Goal: Entertainment & Leisure: Consume media (video, audio)

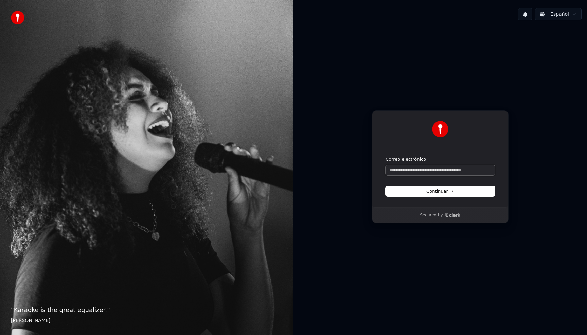
click at [435, 170] on input "Correo electrónico" at bounding box center [439, 170] width 109 height 10
click at [460, 194] on button "Continuar" at bounding box center [439, 191] width 109 height 10
type input "**********"
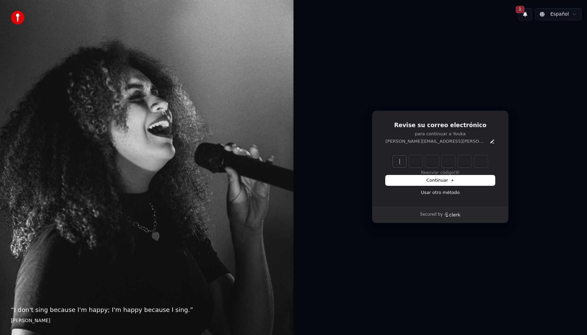
click at [403, 163] on input "Enter verification code" at bounding box center [447, 162] width 109 height 12
type input "******"
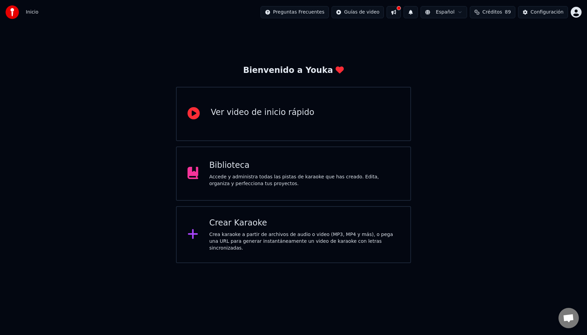
click at [283, 161] on div "Biblioteca" at bounding box center [304, 165] width 190 height 11
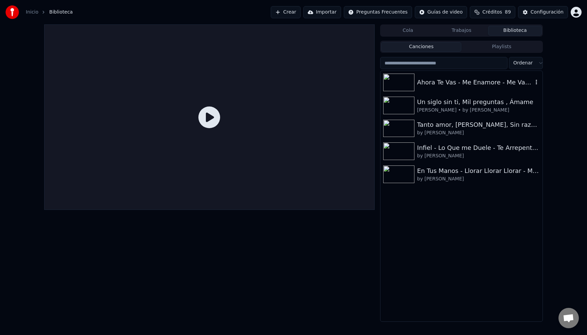
click at [492, 82] on div "Ahora Te Vas - Me Enamore - Me Vas a Extrañar - Pero Te Vas a Arrepentir - Peg…" at bounding box center [475, 83] width 116 height 10
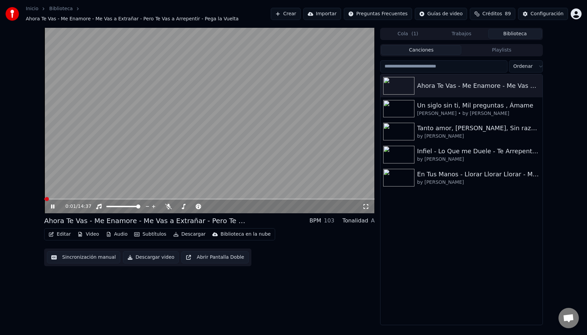
click at [53, 205] on icon at bounding box center [52, 207] width 3 height 4
click at [164, 149] on video at bounding box center [209, 121] width 330 height 186
click at [243, 147] on video at bounding box center [209, 121] width 330 height 186
click at [402, 133] on img at bounding box center [398, 132] width 31 height 18
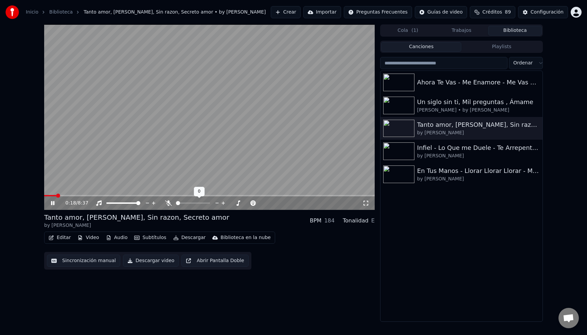
click at [176, 203] on span at bounding box center [178, 203] width 4 height 4
click at [52, 204] on icon at bounding box center [52, 203] width 3 height 4
click at [451, 148] on div "Infiel - Lo Que me Duele - Te Arrepentiras - Procuro Olvidarte" at bounding box center [475, 148] width 116 height 10
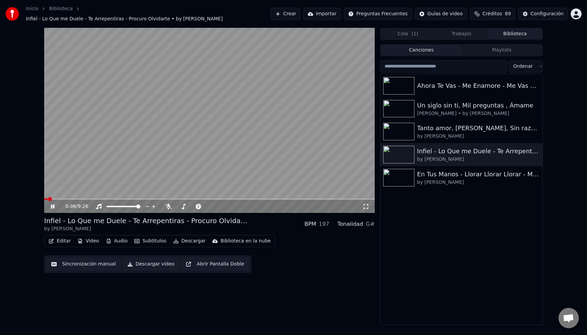
click at [254, 128] on video at bounding box center [209, 121] width 330 height 186
click at [400, 86] on img at bounding box center [398, 86] width 31 height 18
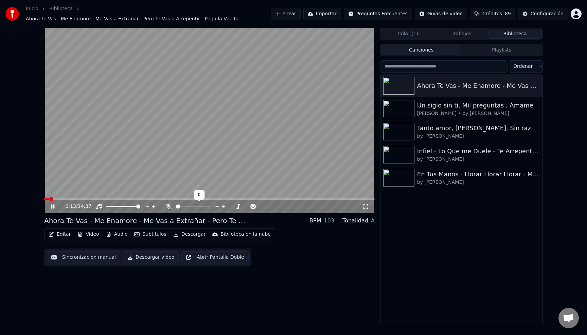
click at [176, 206] on span at bounding box center [193, 206] width 34 height 1
click at [115, 235] on button "Audio" at bounding box center [116, 235] width 27 height 10
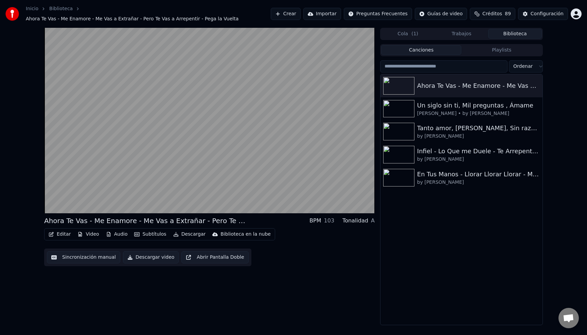
click at [250, 294] on div "Ahora Te Vas - Me Enamore - Me Vas a Extrañar - Pero Te Vas a Arrepentir - Peg…" at bounding box center [209, 177] width 330 height 298
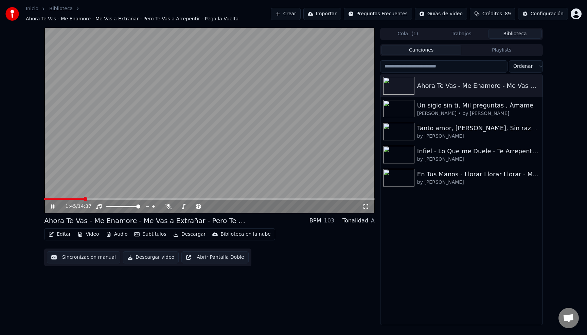
click at [84, 199] on span at bounding box center [209, 199] width 330 height 1
click at [93, 199] on span at bounding box center [209, 199] width 330 height 1
click at [110, 199] on span at bounding box center [209, 199] width 330 height 1
click at [107, 199] on span at bounding box center [75, 199] width 62 height 1
click at [98, 199] on span at bounding box center [71, 199] width 54 height 1
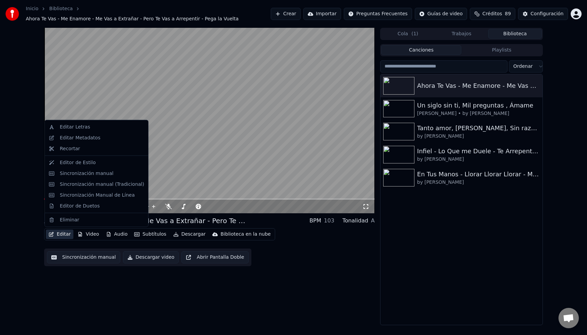
click at [63, 236] on button "Editar" at bounding box center [60, 235] width 28 height 10
click at [19, 182] on div "Ahora Te Vas - Me Enamore - Me Vas a Extrañar - Pero Te Vas a Arrepentir - Peg…" at bounding box center [293, 177] width 587 height 298
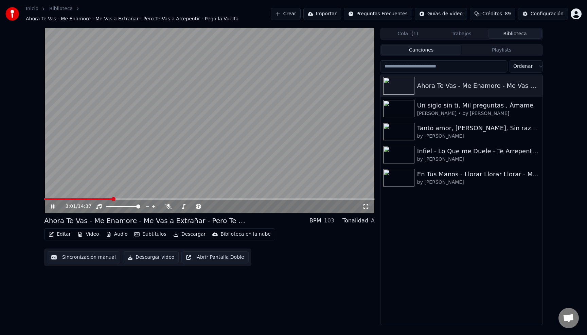
click at [112, 199] on span at bounding box center [113, 199] width 4 height 4
click at [51, 206] on icon at bounding box center [52, 207] width 3 height 4
click at [103, 200] on span at bounding box center [105, 199] width 4 height 4
click at [53, 205] on icon at bounding box center [53, 206] width 4 height 5
click at [54, 207] on icon at bounding box center [52, 207] width 3 height 4
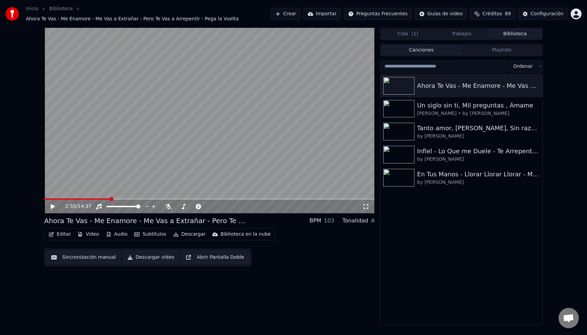
click at [54, 207] on icon at bounding box center [53, 206] width 4 height 5
click at [54, 207] on icon at bounding box center [52, 207] width 3 height 4
click at [59, 236] on button "Editar" at bounding box center [60, 235] width 28 height 10
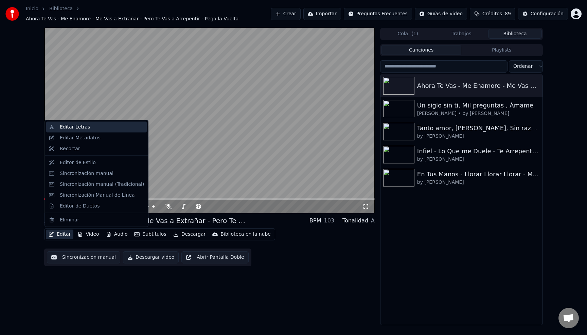
click at [74, 126] on div "Editar Letras" at bounding box center [75, 127] width 30 height 7
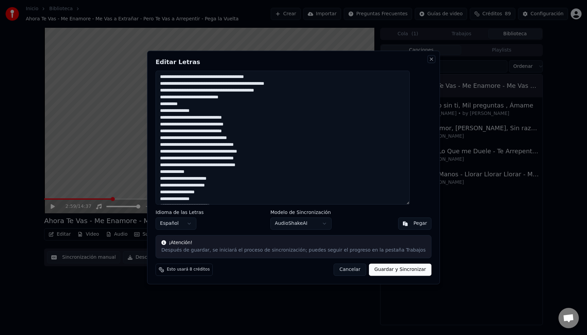
click at [429, 59] on button "Close" at bounding box center [431, 58] width 5 height 5
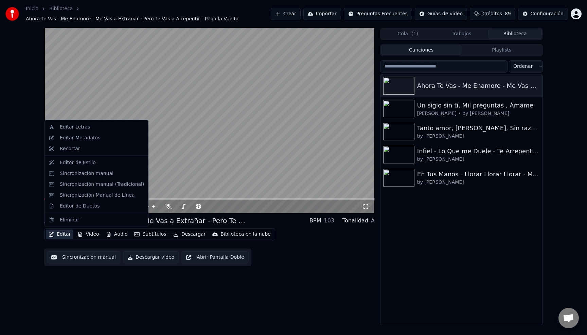
click at [63, 237] on button "Editar" at bounding box center [60, 235] width 28 height 10
click at [79, 177] on div "Sincronización manual" at bounding box center [87, 173] width 54 height 7
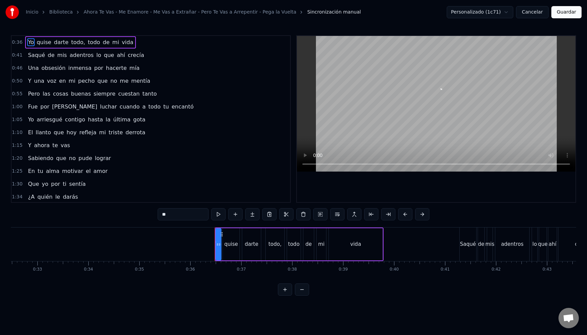
scroll to position [0, 1650]
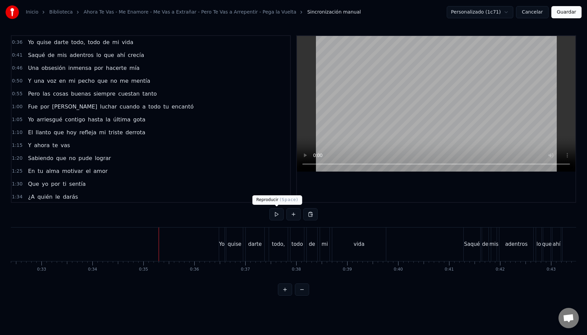
click at [273, 216] on button at bounding box center [276, 214] width 14 height 12
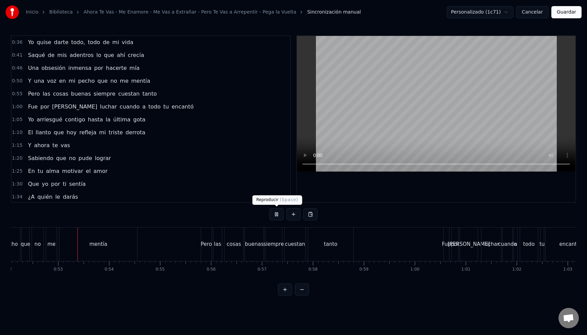
scroll to position [0, 2654]
click at [510, 14] on html "Inicio Biblioteca Ahora Te Vas - Me Enamore - Me Vas a Extrañar - Pero Te Vas …" at bounding box center [293, 153] width 587 height 307
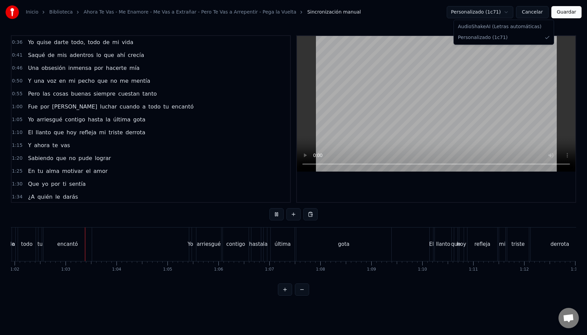
scroll to position [0, 3156]
click at [420, 31] on html "Inicio Biblioteca Ahora Te Vas - Me Enamore - Me Vas a Extrañar - Pero Te Vas …" at bounding box center [293, 153] width 587 height 307
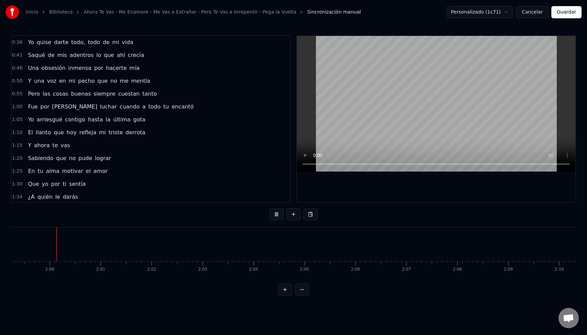
scroll to position [0, 6074]
click at [278, 216] on button at bounding box center [276, 214] width 14 height 12
click at [282, 220] on button at bounding box center [276, 214] width 14 height 12
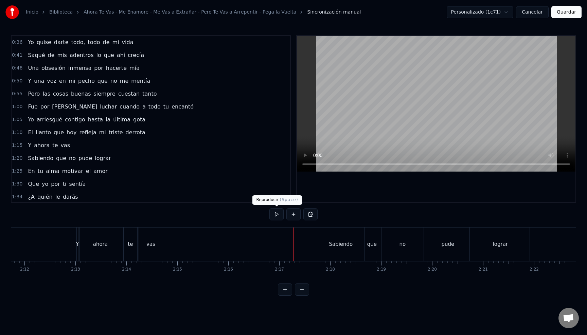
click at [281, 214] on button at bounding box center [276, 214] width 14 height 12
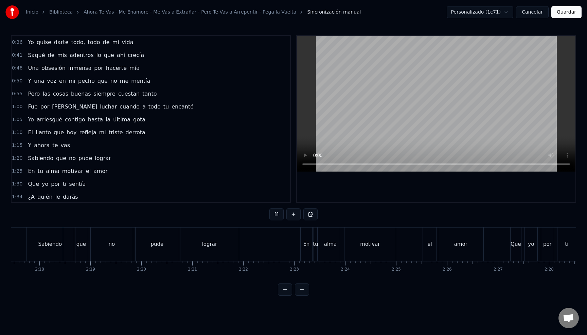
scroll to position [0, 6999]
click at [280, 216] on button at bounding box center [276, 214] width 14 height 12
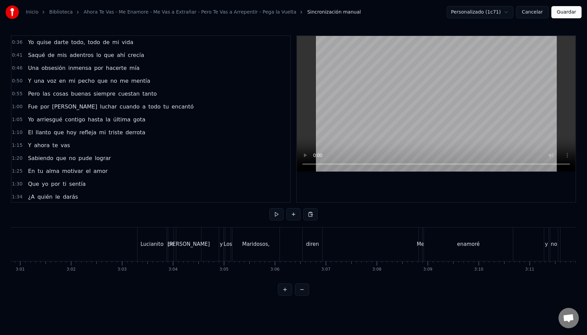
scroll to position [0, 9209]
click at [161, 240] on div "Lucianito" at bounding box center [153, 245] width 29 height 34
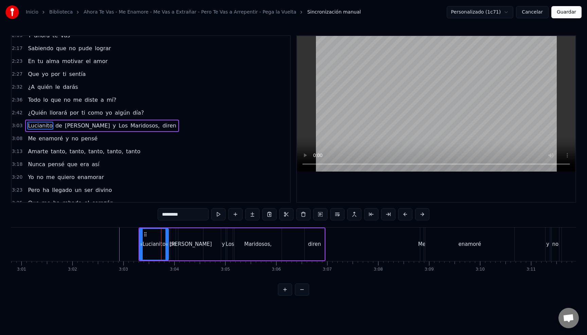
scroll to position [207, 0]
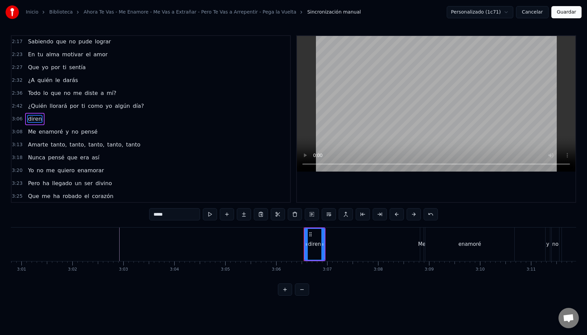
type input "**"
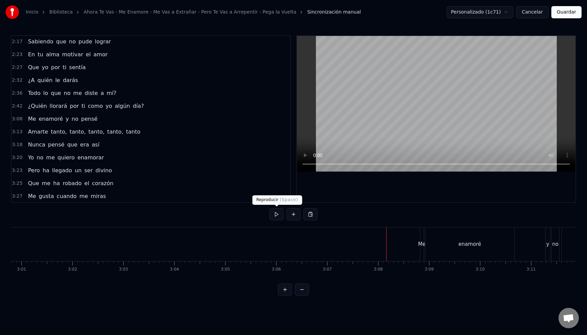
click at [278, 212] on button at bounding box center [276, 214] width 14 height 12
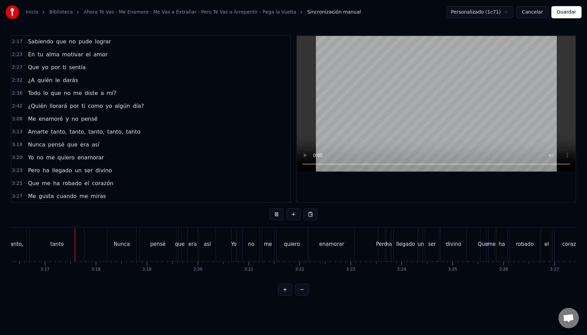
scroll to position [0, 10003]
click at [279, 213] on button at bounding box center [276, 214] width 14 height 12
click at [189, 243] on div "era" at bounding box center [189, 245] width 8 height 8
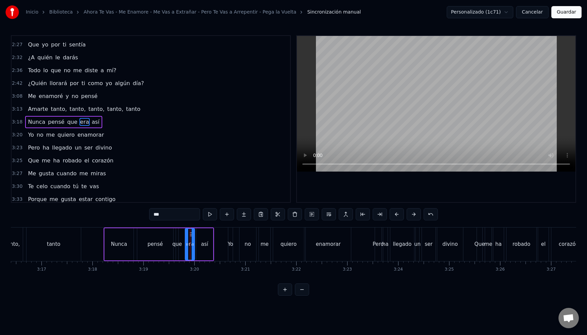
scroll to position [233, 0]
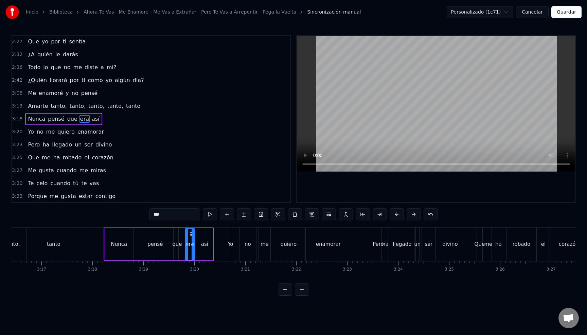
click at [79, 119] on span "era" at bounding box center [84, 119] width 10 height 8
click at [169, 217] on input "***" at bounding box center [174, 214] width 51 height 12
click at [79, 119] on span "er" at bounding box center [82, 119] width 7 height 8
click at [70, 118] on span "que" at bounding box center [73, 119] width 12 height 8
click at [170, 217] on input "***" at bounding box center [174, 214] width 51 height 12
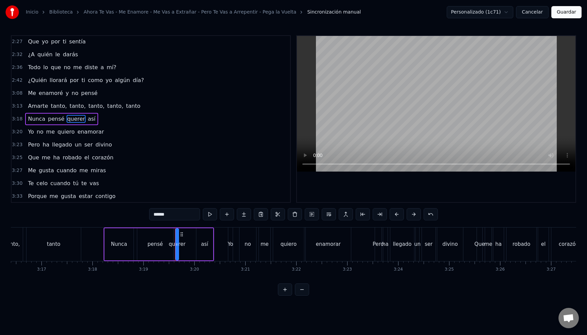
click at [37, 116] on span "Nunca" at bounding box center [36, 119] width 19 height 8
type input "*****"
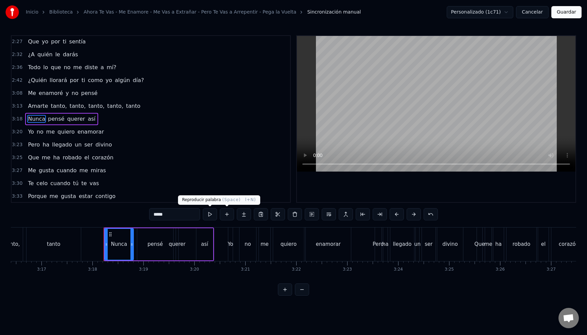
click at [212, 216] on button at bounding box center [210, 214] width 14 height 12
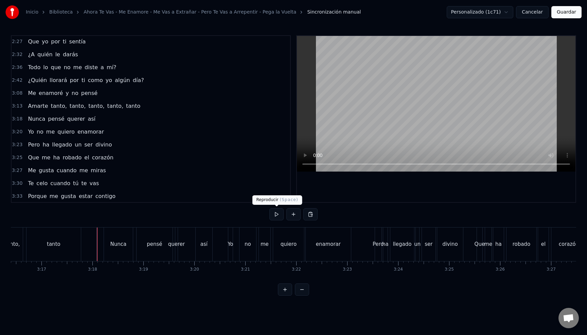
click at [278, 214] on button at bounding box center [276, 214] width 14 height 12
click at [176, 244] on div "querer" at bounding box center [176, 245] width 17 height 8
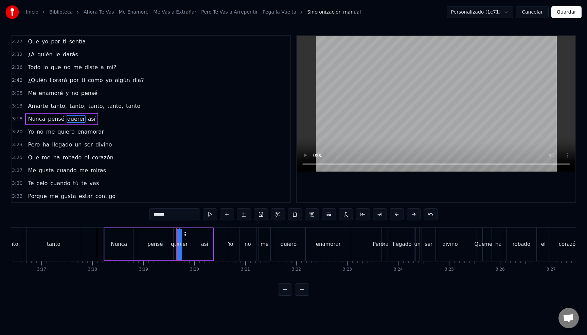
drag, startPoint x: 178, startPoint y: 245, endPoint x: 185, endPoint y: 246, distance: 6.9
click at [193, 247] on div "Nunca pensé querer así" at bounding box center [159, 245] width 110 height 34
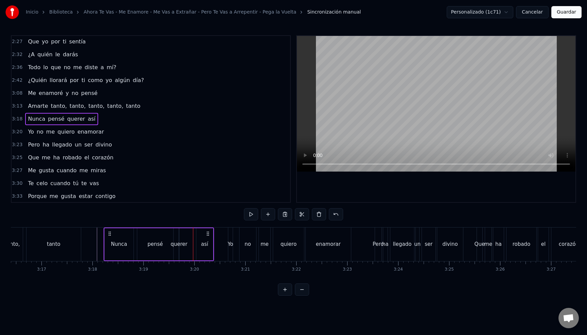
click at [180, 244] on div "querer" at bounding box center [178, 245] width 17 height 8
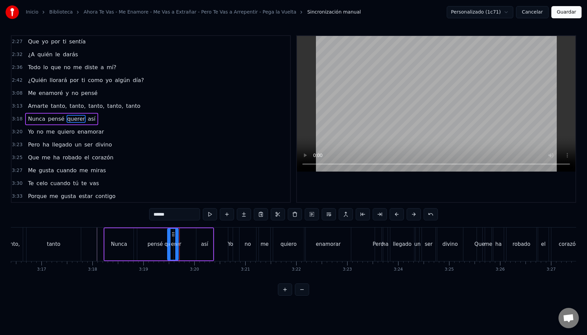
drag, startPoint x: 180, startPoint y: 245, endPoint x: 168, endPoint y: 246, distance: 11.6
click at [169, 246] on circle at bounding box center [169, 246] width 0 height 0
click at [194, 246] on icon at bounding box center [195, 244] width 3 height 5
drag, startPoint x: 169, startPoint y: 244, endPoint x: 157, endPoint y: 241, distance: 12.0
click at [173, 244] on icon at bounding box center [173, 244] width 3 height 5
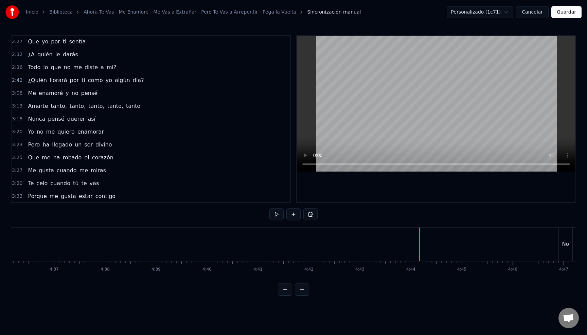
scroll to position [0, 14075]
click at [276, 214] on button at bounding box center [276, 214] width 14 height 12
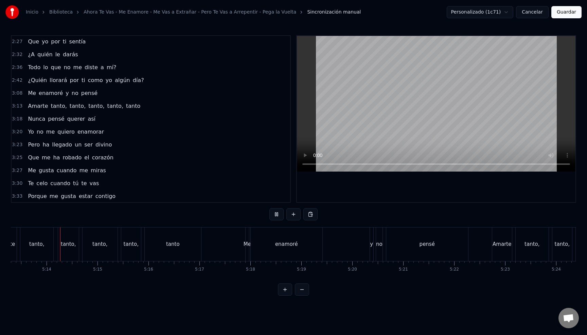
scroll to position [0, 15958]
click at [357, 235] on div "Me enamoré y no pensé" at bounding box center [356, 245] width 224 height 34
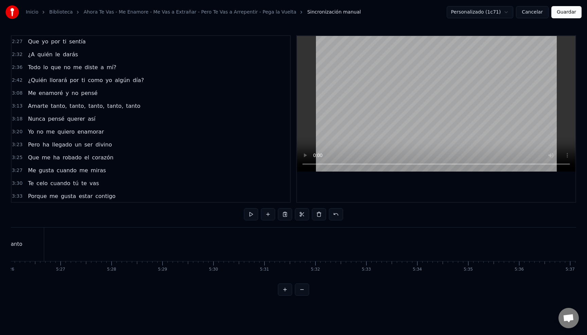
scroll to position [0, 16611]
click at [275, 213] on button at bounding box center [276, 214] width 14 height 12
click at [274, 213] on button at bounding box center [276, 214] width 14 height 12
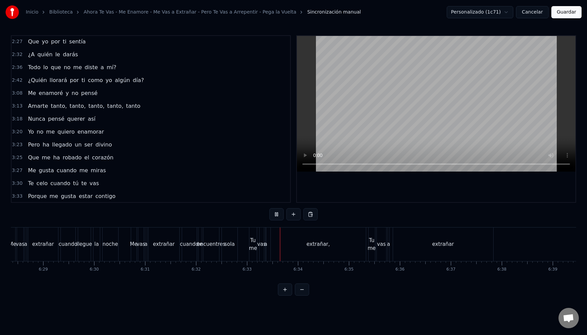
scroll to position [0, 19781]
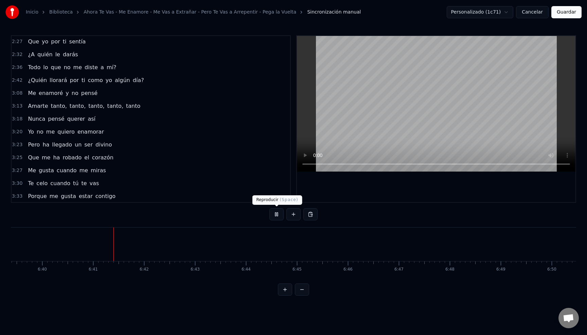
click at [277, 213] on button at bounding box center [276, 214] width 14 height 12
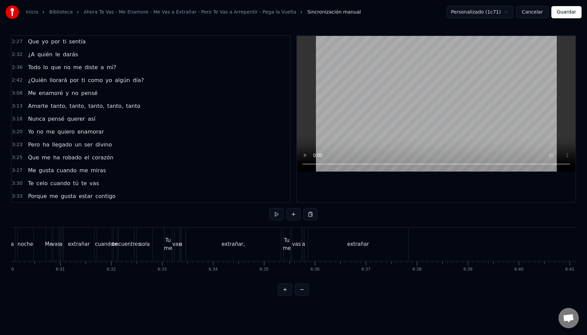
scroll to position [0, 19865]
click at [289, 243] on div "Tu me" at bounding box center [287, 244] width 8 height 15
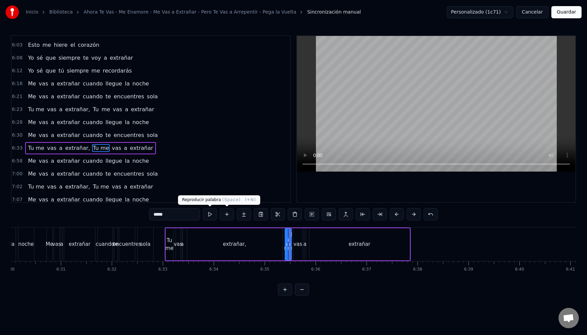
scroll to position [749, 0]
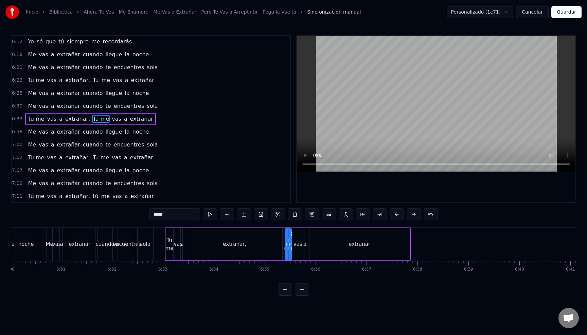
drag, startPoint x: 151, startPoint y: 215, endPoint x: 138, endPoint y: 215, distance: 13.2
click at [138, 215] on div "0:36 Yo quise darte todo, todo de mi vida 0:41 Saqué de mis adentros lo que ahí…" at bounding box center [293, 165] width 565 height 261
type input "**"
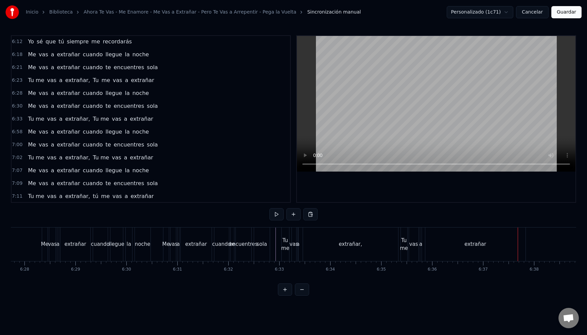
scroll to position [0, 19743]
click at [290, 239] on div "Tu me" at bounding box center [291, 244] width 8 height 15
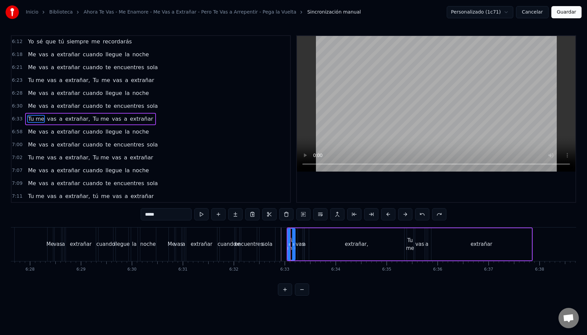
drag, startPoint x: 149, startPoint y: 214, endPoint x: 127, endPoint y: 214, distance: 22.1
click at [127, 214] on div "0:36 Yo quise darte todo, todo de mi vida 0:41 Saqué de mis adentros lo que ahí…" at bounding box center [293, 165] width 565 height 261
type input "**"
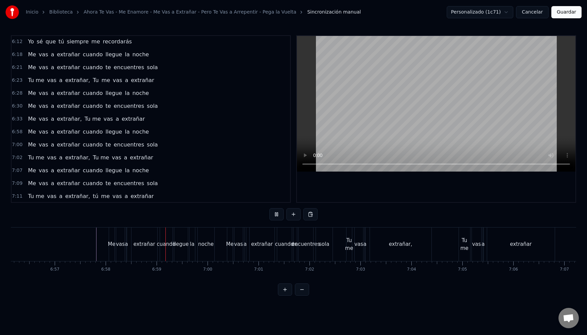
scroll to position [0, 21198]
click at [347, 239] on div "Tu me" at bounding box center [347, 244] width 8 height 15
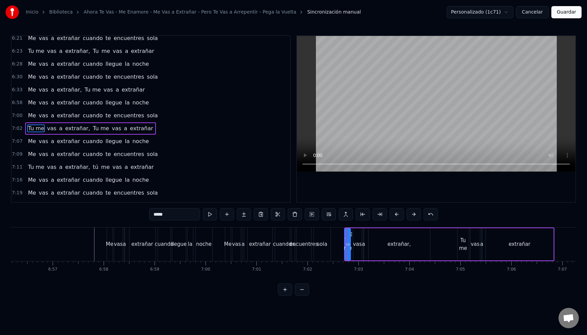
scroll to position [788, 0]
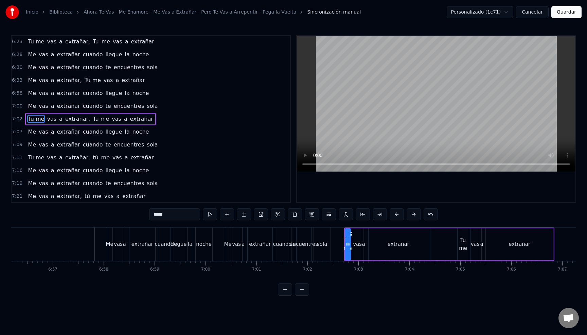
drag, startPoint x: 164, startPoint y: 214, endPoint x: 128, endPoint y: 214, distance: 36.0
click at [129, 214] on div "0:36 Yo quise darte todo, todo de mi vida 0:41 Saqué de mis adentros lo que ahí…" at bounding box center [293, 165] width 565 height 261
type input "**"
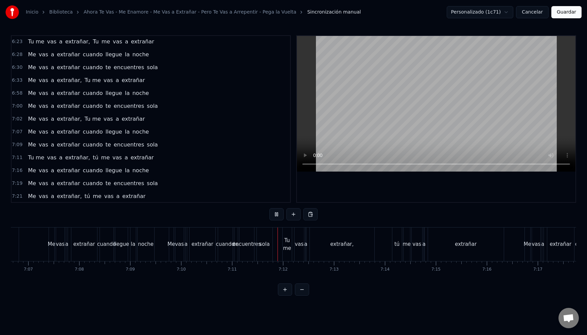
scroll to position [0, 21733]
click at [275, 215] on button at bounding box center [276, 214] width 14 height 12
click at [278, 214] on button at bounding box center [276, 214] width 14 height 12
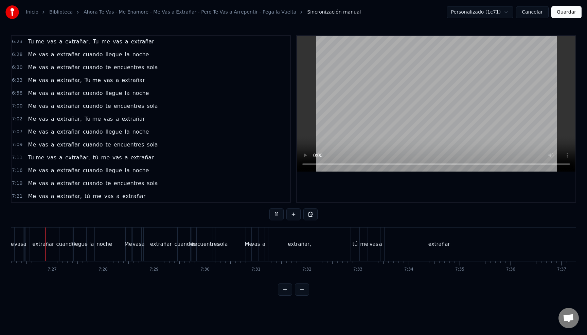
scroll to position [0, 22722]
click at [345, 236] on div "Me vas a extrañar, tú me vas a extrañar" at bounding box center [375, 245] width 250 height 34
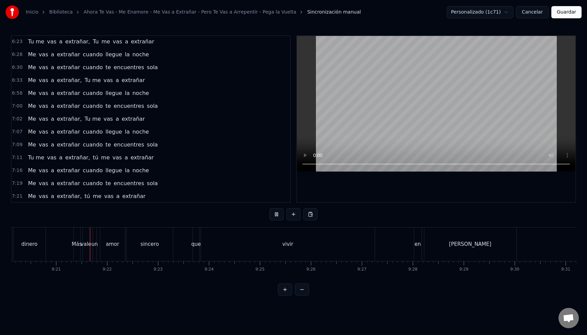
scroll to position [0, 28538]
click at [387, 236] on div "Más vale un amor sincero que vivir en soledad" at bounding box center [287, 245] width 444 height 34
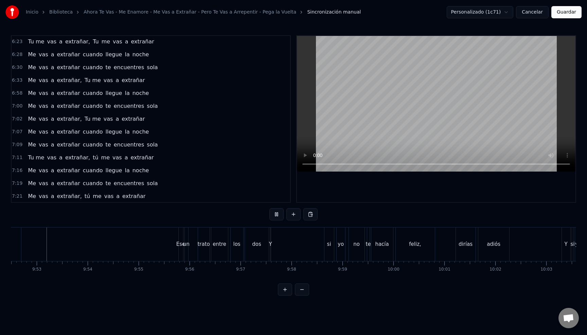
scroll to position [0, 30173]
click at [186, 244] on div "Ese" at bounding box center [186, 245] width 9 height 8
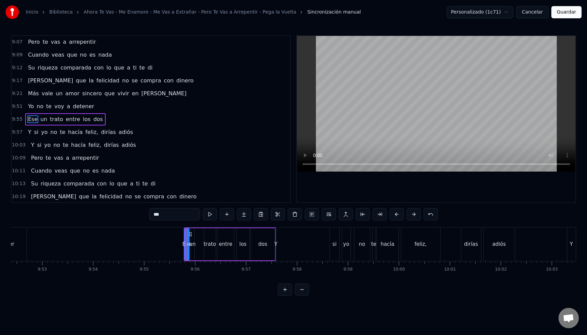
scroll to position [1214, 0]
click at [181, 245] on icon at bounding box center [182, 244] width 3 height 5
drag, startPoint x: 192, startPoint y: 245, endPoint x: 197, endPoint y: 245, distance: 5.8
click at [201, 246] on div "Ese un trato entre los dos" at bounding box center [228, 245] width 96 height 34
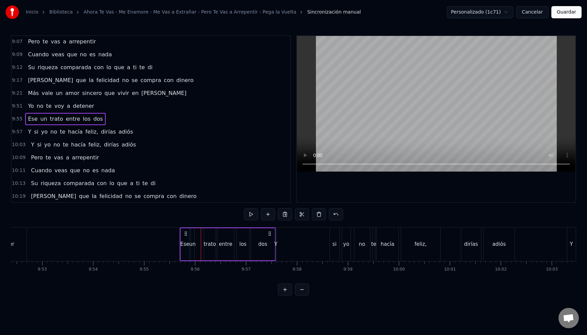
click at [194, 244] on div "un" at bounding box center [192, 245] width 6 height 8
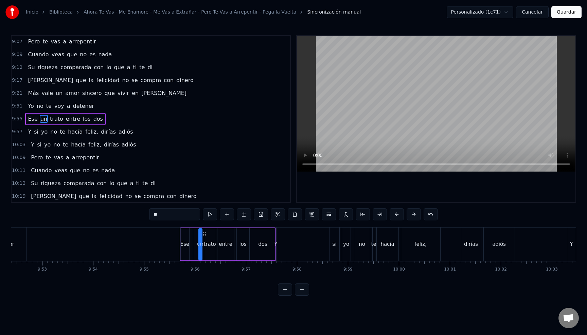
drag, startPoint x: 197, startPoint y: 235, endPoint x: 200, endPoint y: 237, distance: 4.1
click at [204, 235] on icon at bounding box center [204, 234] width 5 height 5
click at [186, 246] on div "Ese" at bounding box center [184, 245] width 9 height 8
click at [176, 218] on input "***" at bounding box center [174, 214] width 51 height 12
drag, startPoint x: 187, startPoint y: 245, endPoint x: 194, endPoint y: 246, distance: 6.5
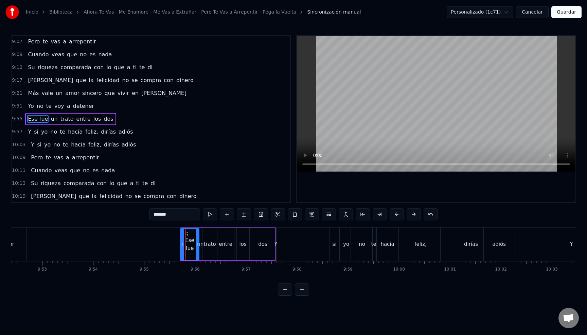
click at [197, 245] on icon at bounding box center [197, 244] width 3 height 5
click at [183, 246] on icon at bounding box center [184, 244] width 3 height 5
type input "*******"
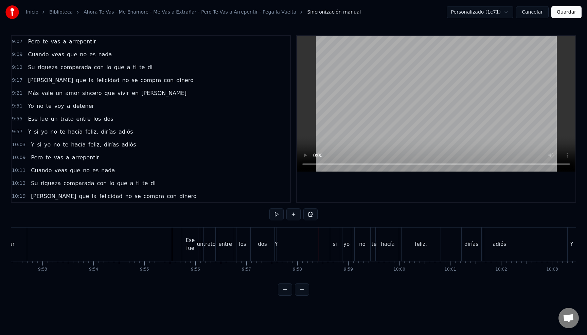
click at [276, 246] on div "Y" at bounding box center [276, 245] width 3 height 8
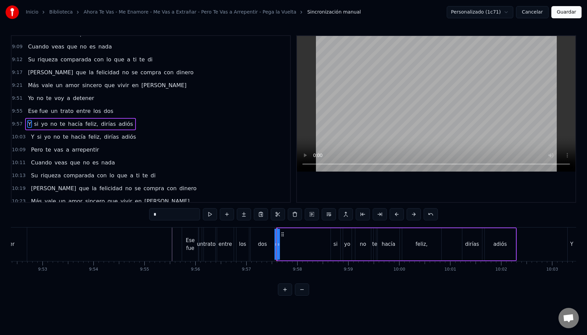
scroll to position [1226, 0]
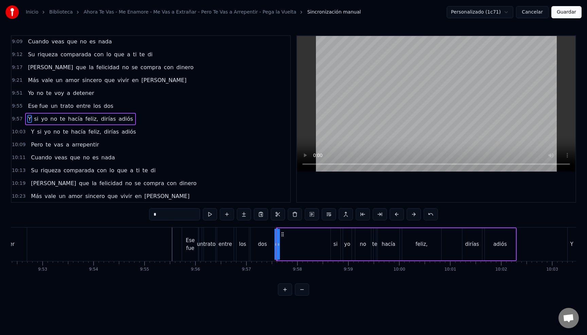
click at [272, 246] on div "dos" at bounding box center [263, 245] width 24 height 34
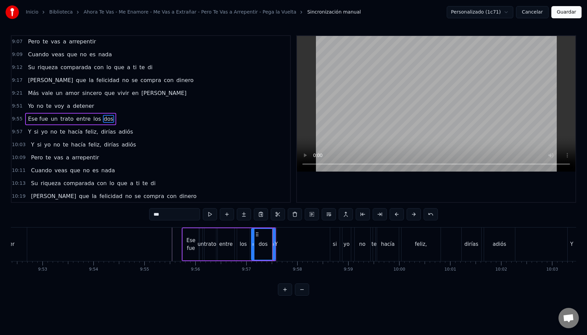
click at [276, 244] on div "Y" at bounding box center [276, 245] width 3 height 8
type input "*"
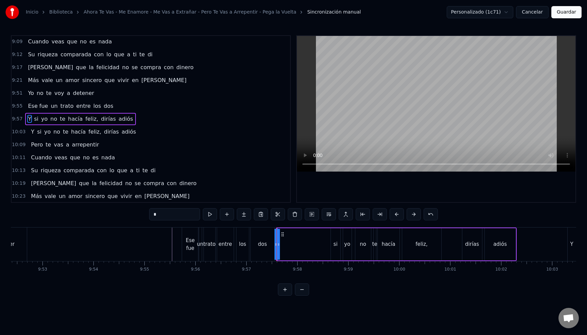
click at [275, 245] on icon at bounding box center [275, 244] width 3 height 5
click at [274, 246] on div at bounding box center [274, 245] width 0 height 34
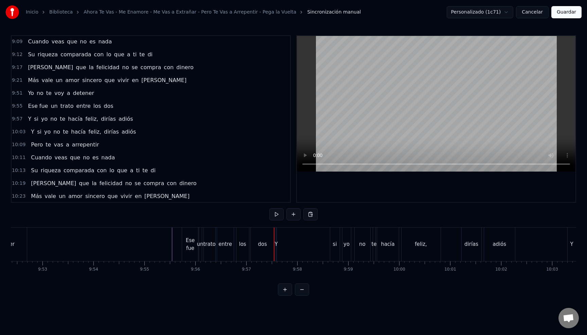
click at [275, 247] on div "Y" at bounding box center [276, 245] width 3 height 8
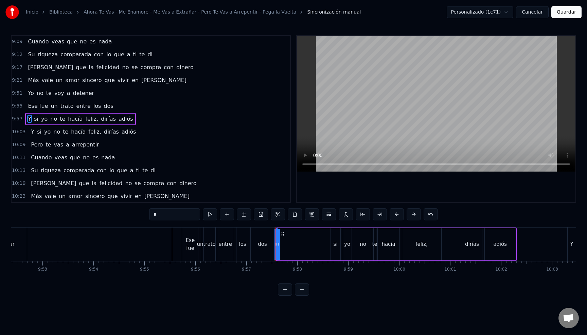
click at [31, 120] on span "Y" at bounding box center [29, 119] width 5 height 8
type input "**"
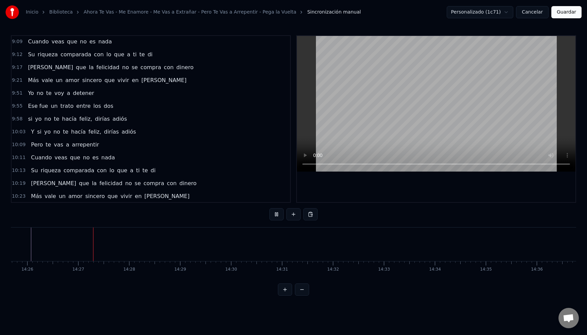
scroll to position [0, 44108]
click at [566, 17] on button "Guardar" at bounding box center [566, 12] width 30 height 12
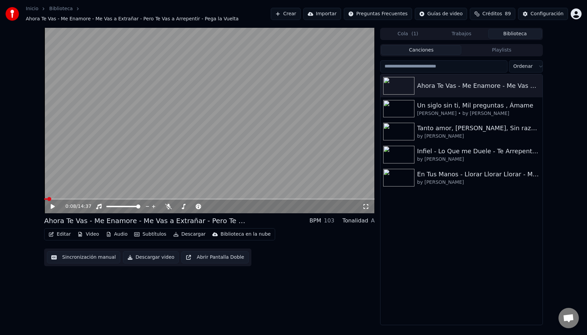
click at [65, 236] on button "Editar" at bounding box center [60, 235] width 28 height 10
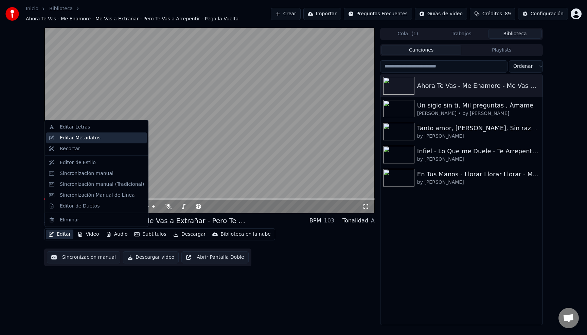
click at [77, 139] on div "Editar Metadatos" at bounding box center [80, 137] width 40 height 7
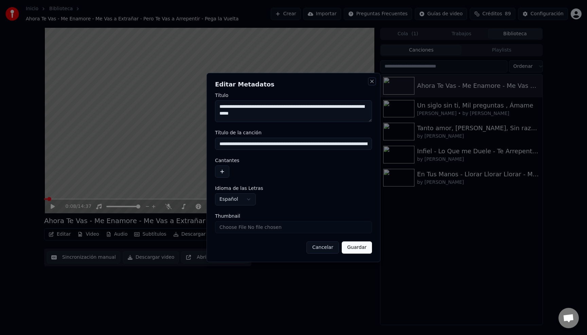
click at [371, 83] on button "Close" at bounding box center [371, 81] width 5 height 5
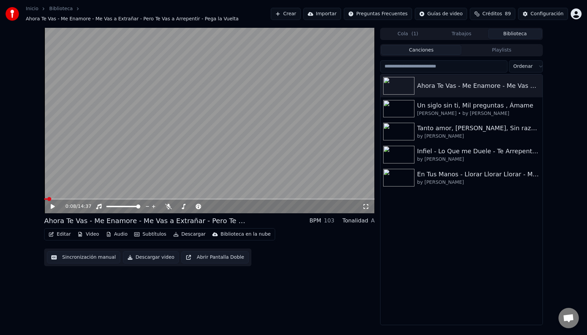
click at [54, 205] on icon at bounding box center [58, 206] width 16 height 5
click at [197, 125] on video at bounding box center [209, 121] width 330 height 186
